Goal: Navigation & Orientation: Find specific page/section

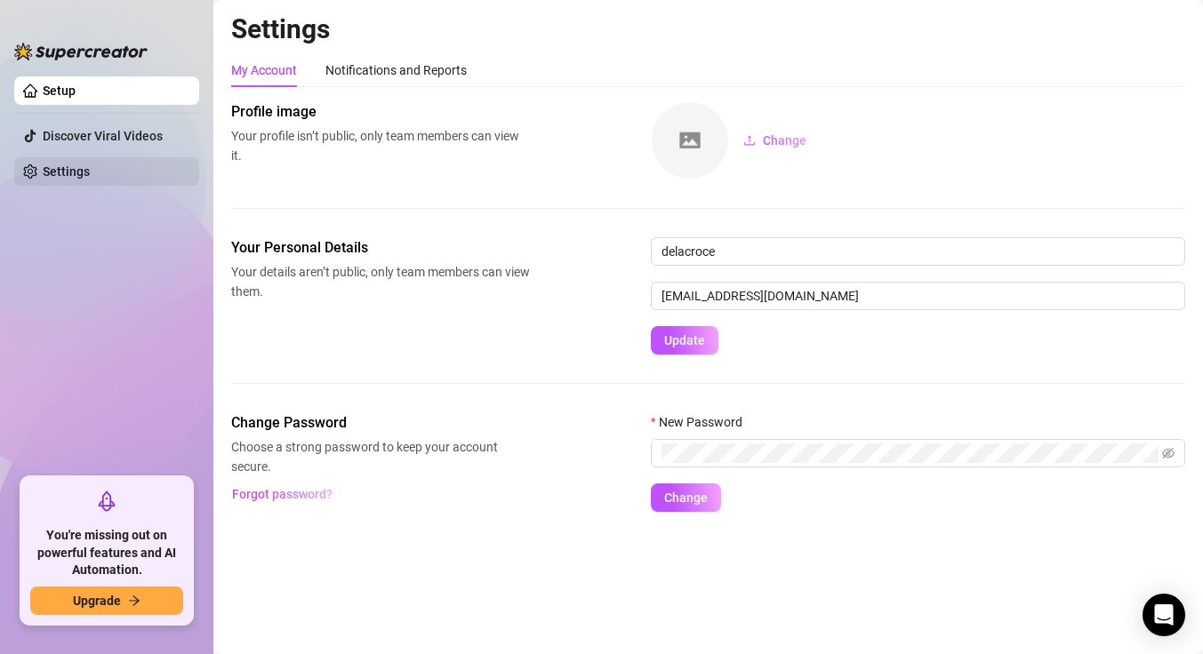
click at [90, 167] on link "Settings" at bounding box center [66, 171] width 47 height 14
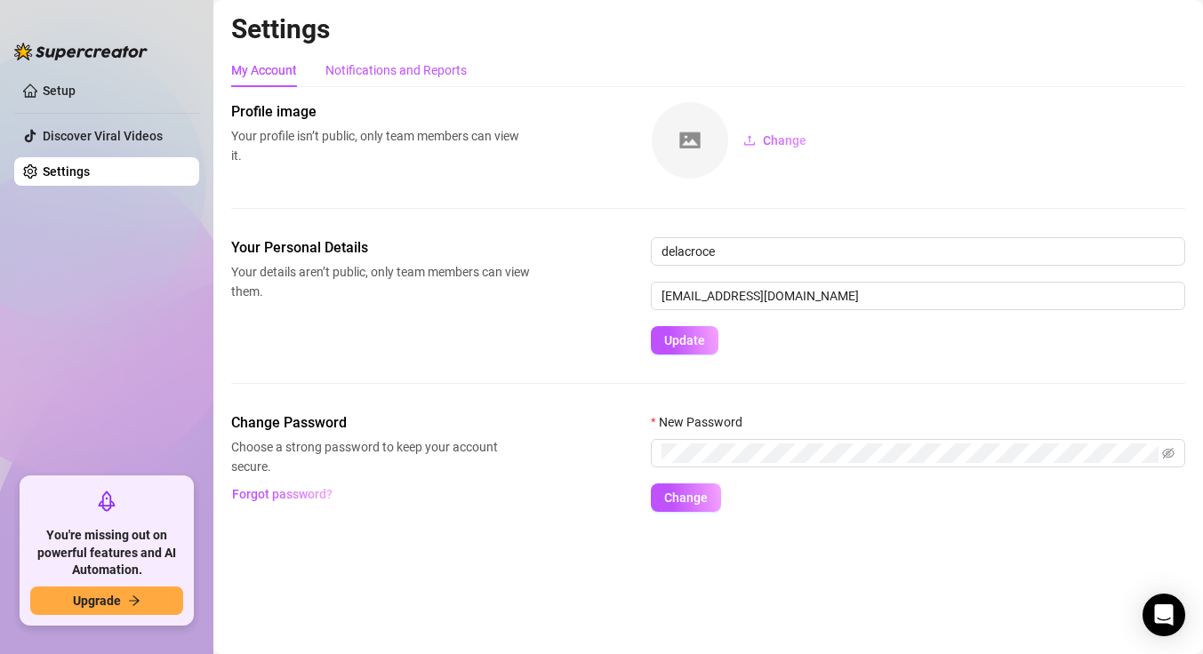
click at [369, 66] on div "Notifications and Reports" at bounding box center [395, 70] width 141 height 20
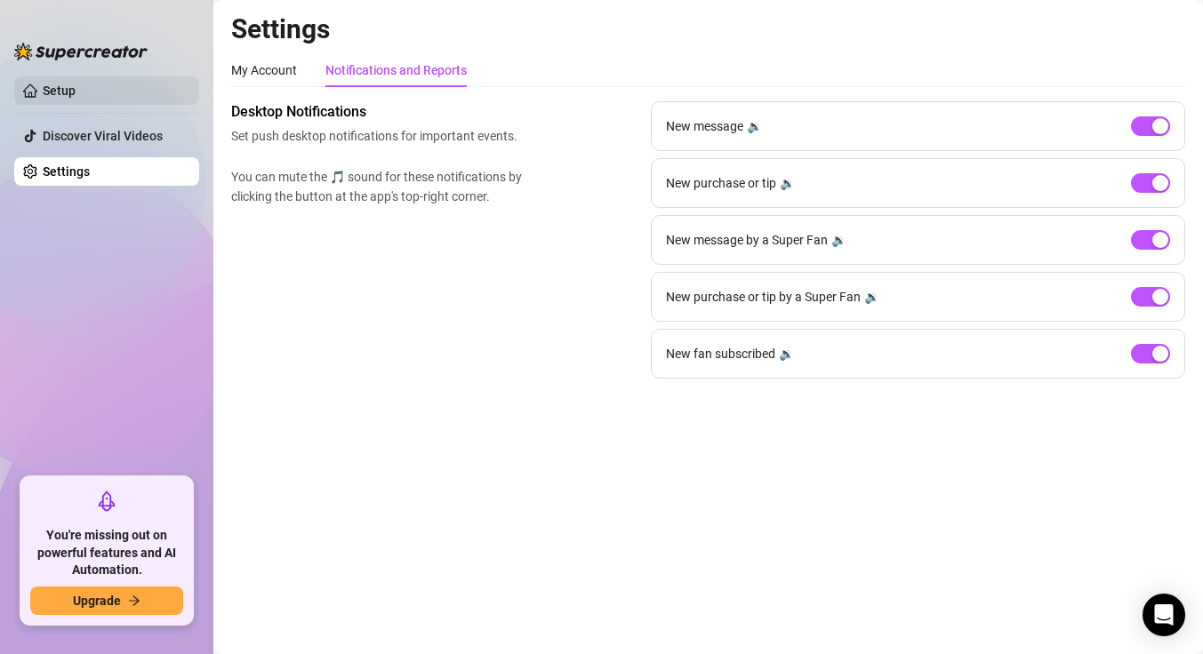
click at [60, 88] on link "Setup" at bounding box center [59, 91] width 33 height 14
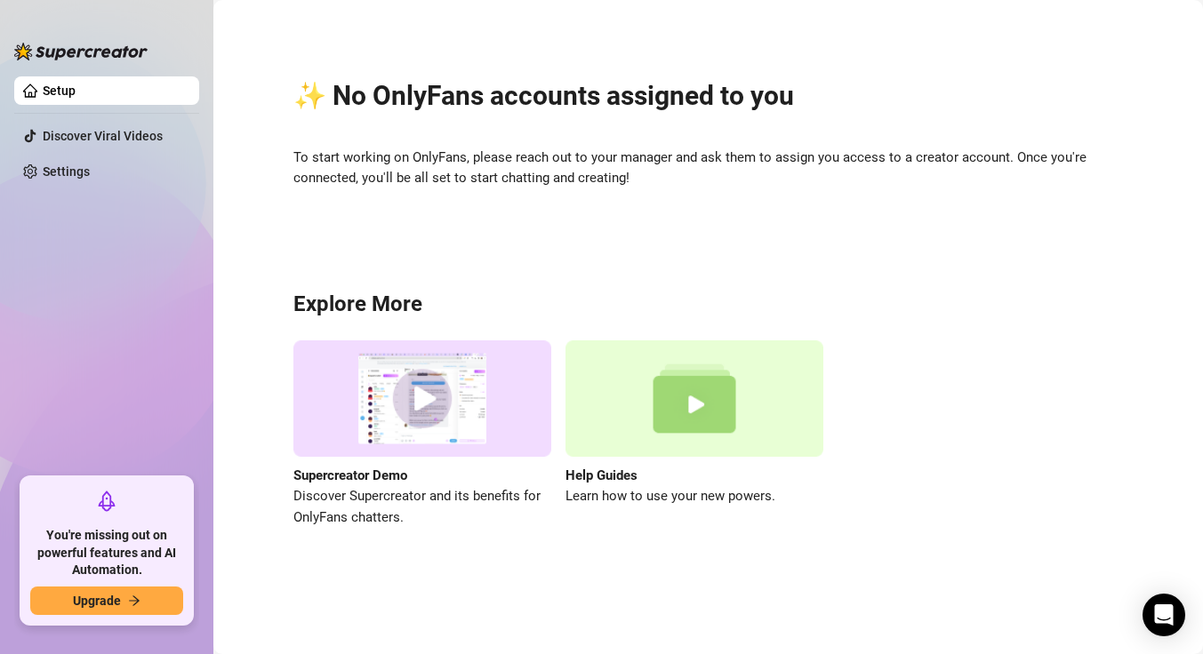
drag, startPoint x: 114, startPoint y: 92, endPoint x: 13, endPoint y: 212, distance: 155.9
click at [13, 212] on aside "Setup Discover Viral Videos Settings You're missing out on powerful features an…" at bounding box center [106, 327] width 213 height 654
click at [1031, 72] on div "✨ No OnlyFans accounts assigned to you To start working on OnlyFans, please rea…" at bounding box center [708, 292] width 954 height 560
